Goal: Information Seeking & Learning: Learn about a topic

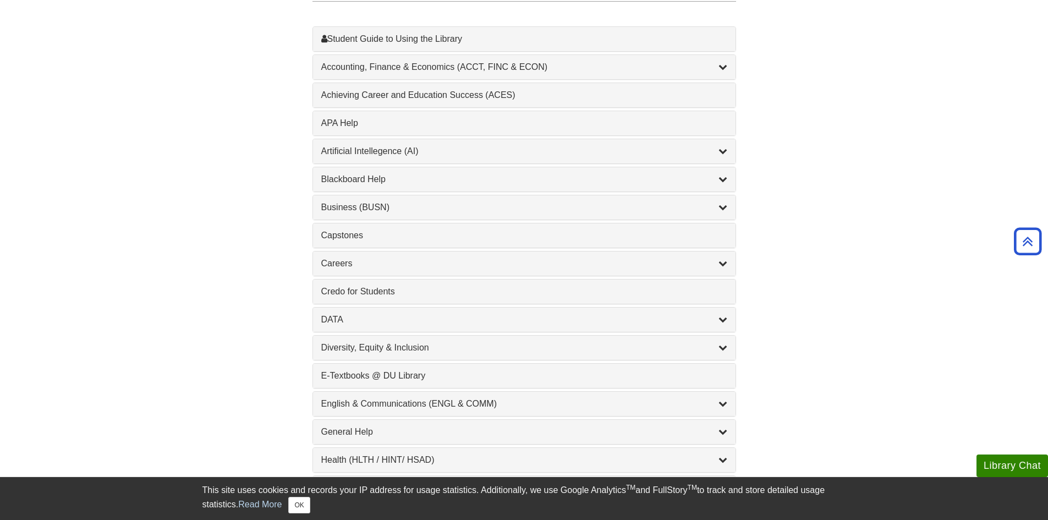
scroll to position [330, 0]
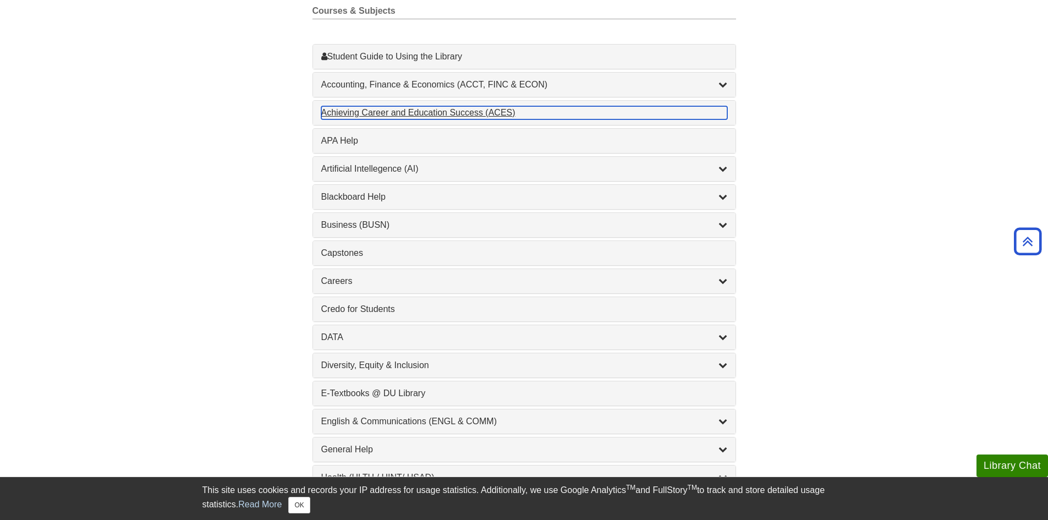
click at [385, 118] on div "Achieving Career and Education Success (ACES) , 1 guides" at bounding box center [524, 112] width 406 height 13
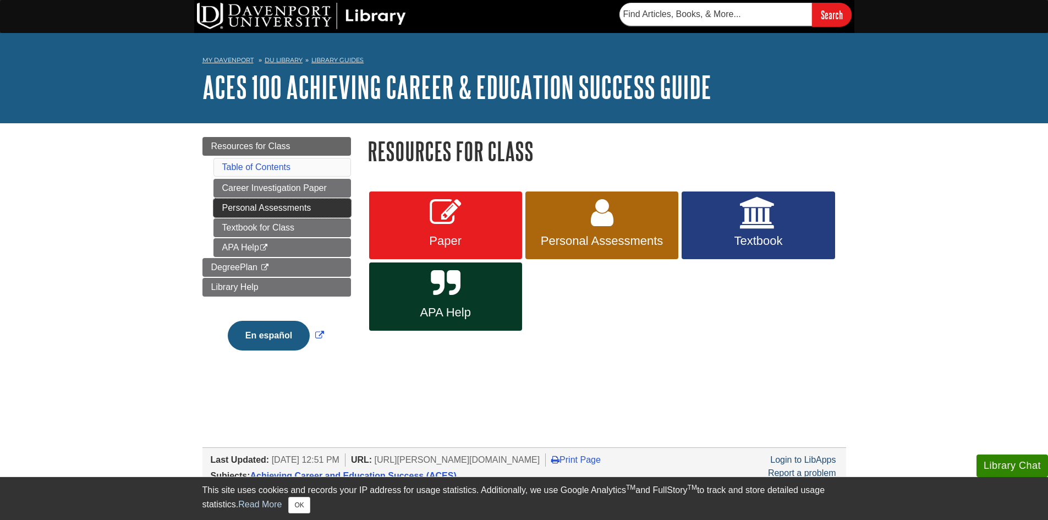
click at [305, 206] on link "Personal Assessments" at bounding box center [282, 208] width 138 height 19
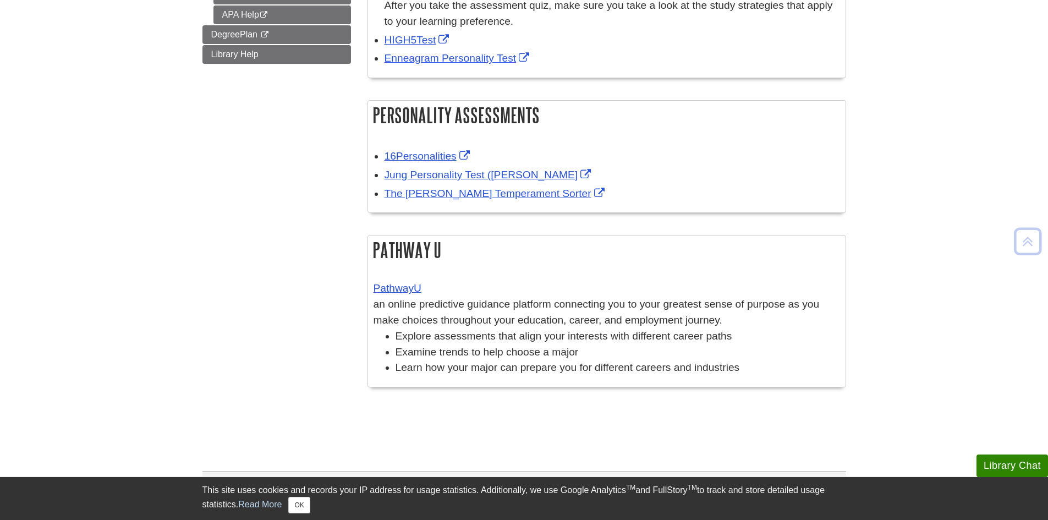
scroll to position [275, 0]
click at [444, 153] on link "16Personalities" at bounding box center [428, 156] width 88 height 12
